Goal: Use online tool/utility: Utilize a website feature to perform a specific function

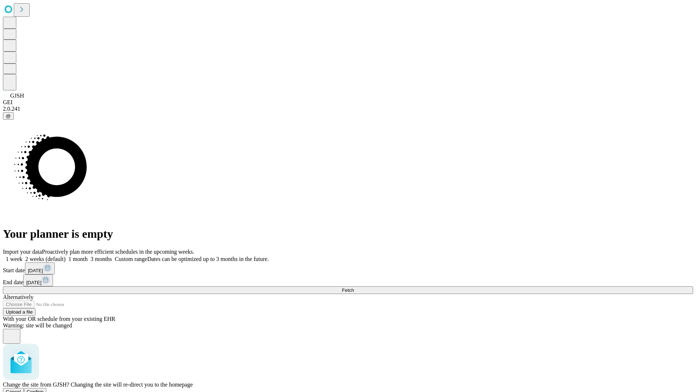
click at [44, 389] on span "Confirm" at bounding box center [35, 391] width 17 height 5
click at [22, 256] on label "1 week" at bounding box center [13, 259] width 20 height 6
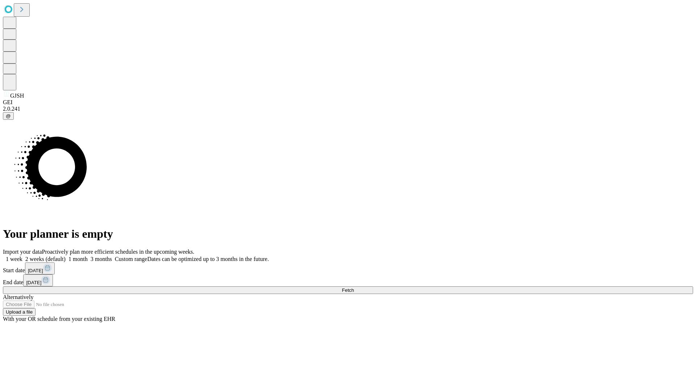
click at [354, 287] on span "Fetch" at bounding box center [348, 289] width 12 height 5
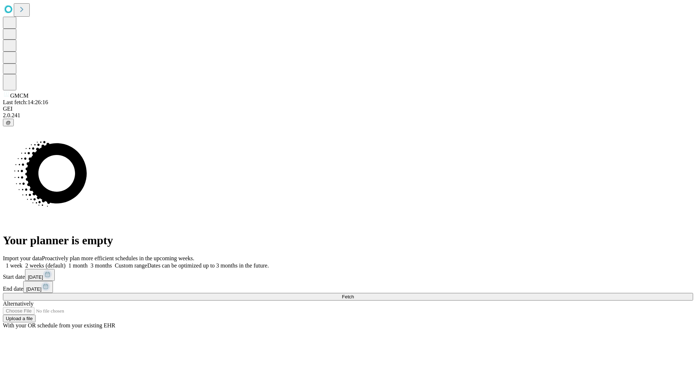
click at [22, 262] on label "1 week" at bounding box center [13, 265] width 20 height 6
click at [354, 294] on span "Fetch" at bounding box center [348, 296] width 12 height 5
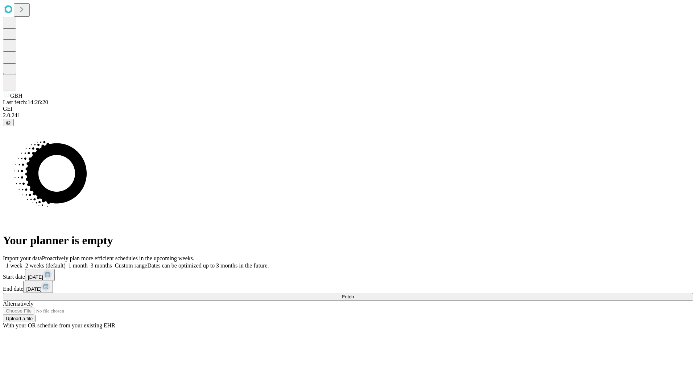
click at [22, 262] on label "1 week" at bounding box center [13, 265] width 20 height 6
click at [354, 294] on span "Fetch" at bounding box center [348, 296] width 12 height 5
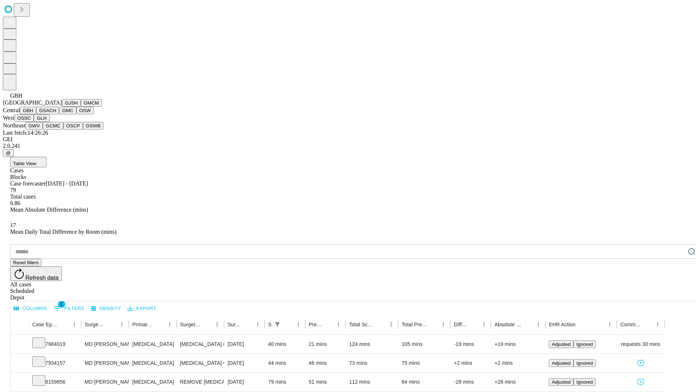
click at [56, 114] on button "GSACH" at bounding box center [47, 111] width 23 height 8
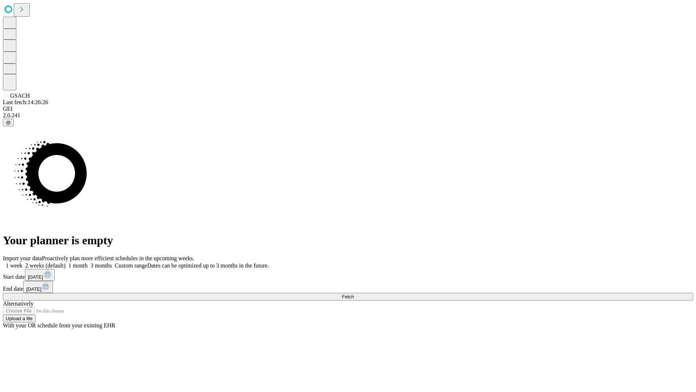
click at [22, 262] on label "1 week" at bounding box center [13, 265] width 20 height 6
click at [354, 294] on span "Fetch" at bounding box center [348, 296] width 12 height 5
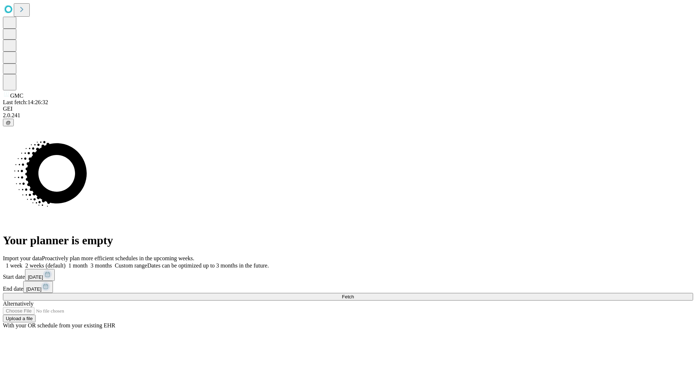
click at [22, 262] on label "1 week" at bounding box center [13, 265] width 20 height 6
click at [354, 294] on span "Fetch" at bounding box center [348, 296] width 12 height 5
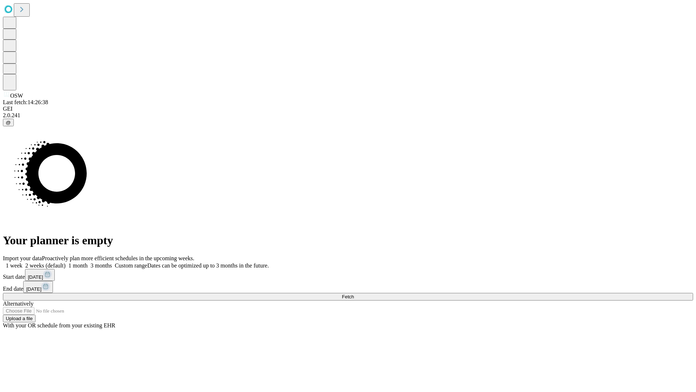
click at [22, 262] on label "1 week" at bounding box center [13, 265] width 20 height 6
click at [354, 294] on span "Fetch" at bounding box center [348, 296] width 12 height 5
click at [22, 262] on label "1 week" at bounding box center [13, 265] width 20 height 6
click at [354, 294] on span "Fetch" at bounding box center [348, 296] width 12 height 5
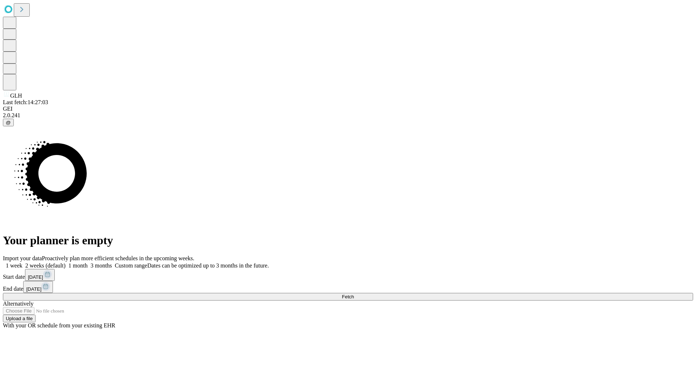
click at [22, 262] on label "1 week" at bounding box center [13, 265] width 20 height 6
click at [354, 294] on span "Fetch" at bounding box center [348, 296] width 12 height 5
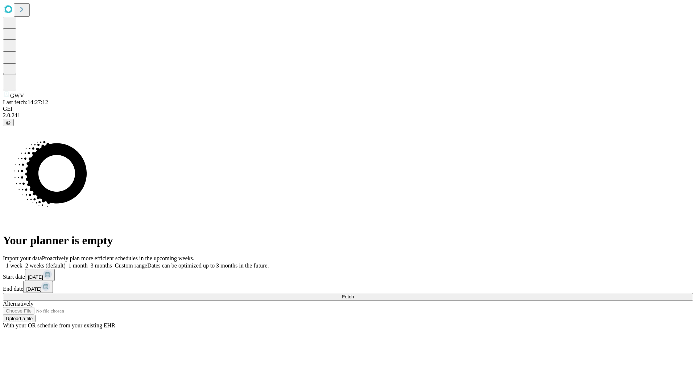
click at [22, 262] on label "1 week" at bounding box center [13, 265] width 20 height 6
click at [354, 294] on span "Fetch" at bounding box center [348, 296] width 12 height 5
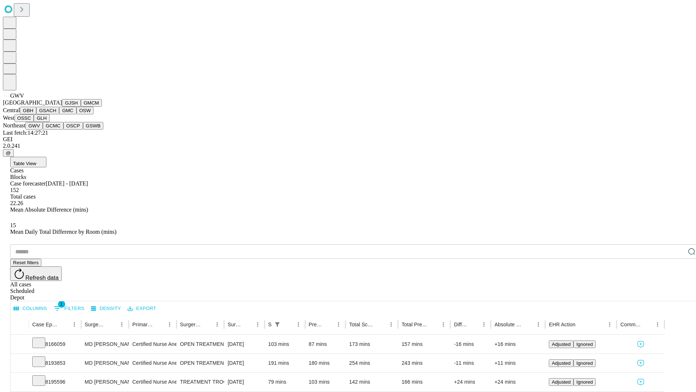
click at [56, 129] on button "GCMC" at bounding box center [53, 126] width 21 height 8
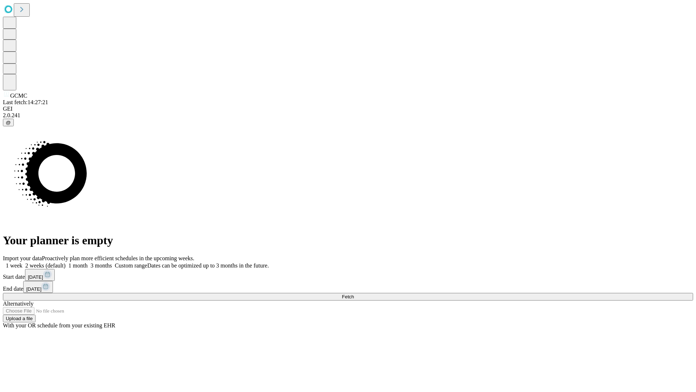
click at [22, 262] on label "1 week" at bounding box center [13, 265] width 20 height 6
click at [354, 294] on span "Fetch" at bounding box center [348, 296] width 12 height 5
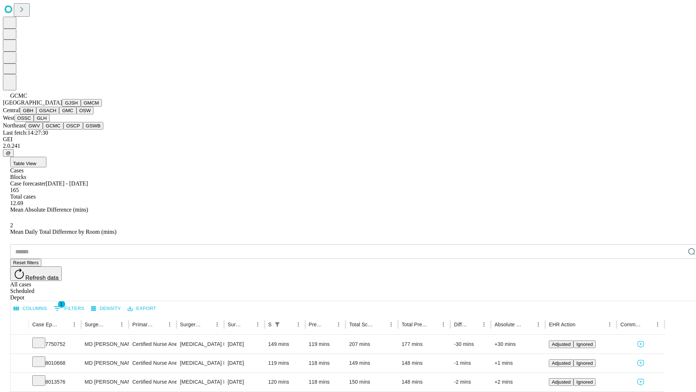
click at [63, 129] on button "OSCP" at bounding box center [73, 126] width 20 height 8
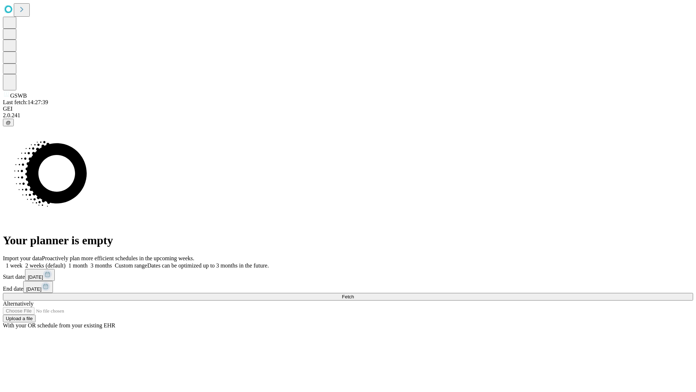
click at [22, 262] on label "1 week" at bounding box center [13, 265] width 20 height 6
click at [354, 294] on span "Fetch" at bounding box center [348, 296] width 12 height 5
